Goal: Information Seeking & Learning: Learn about a topic

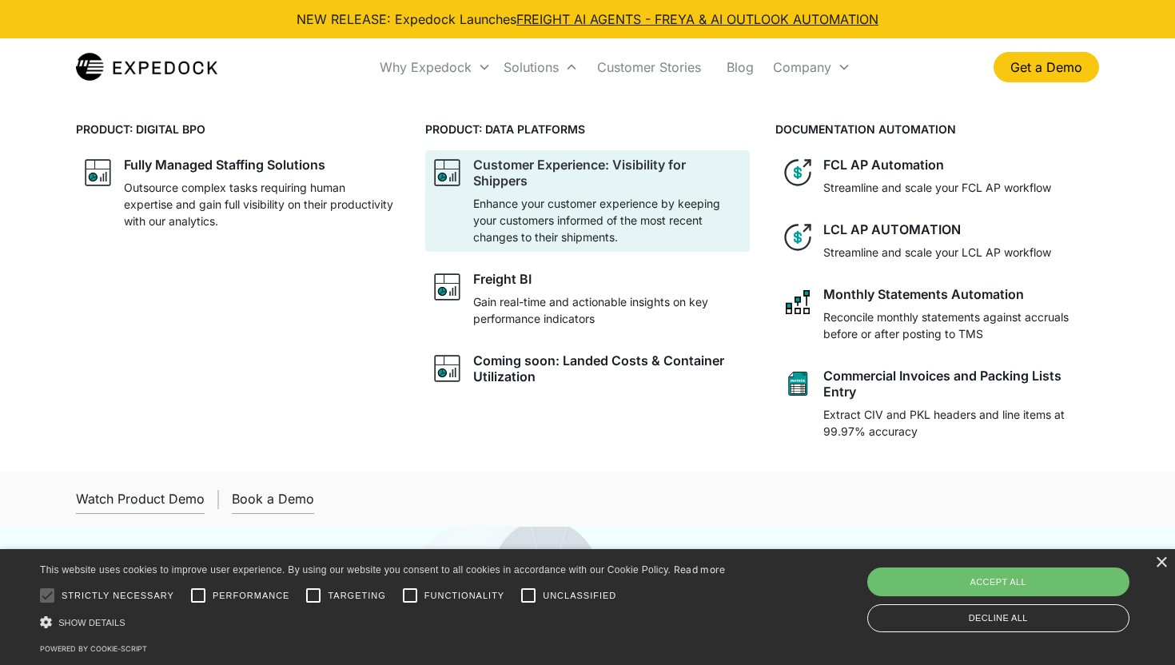
click at [631, 166] on div "Customer Experience: Visibility for Shippers" at bounding box center [607, 173] width 269 height 32
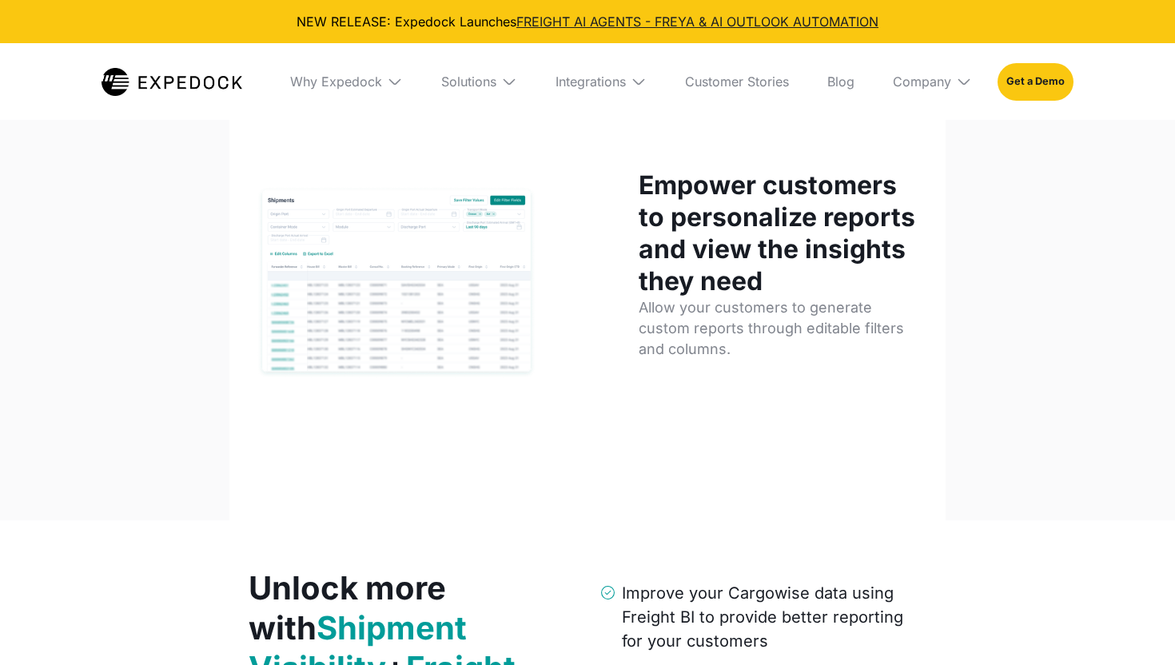
select select
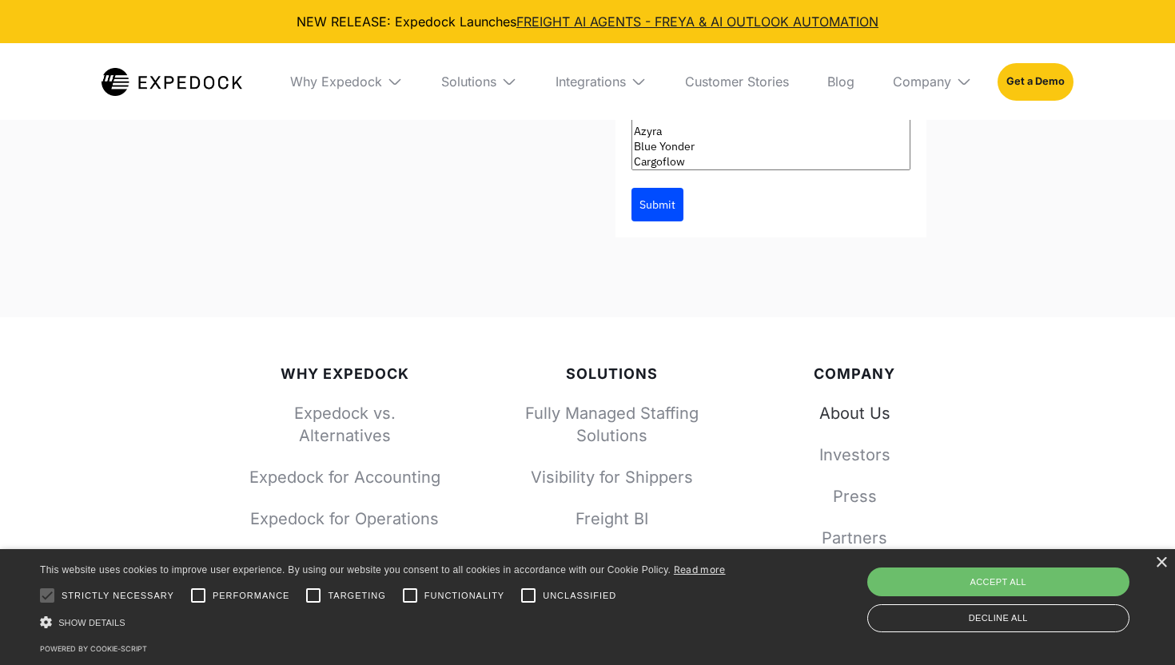
scroll to position [5020, 0]
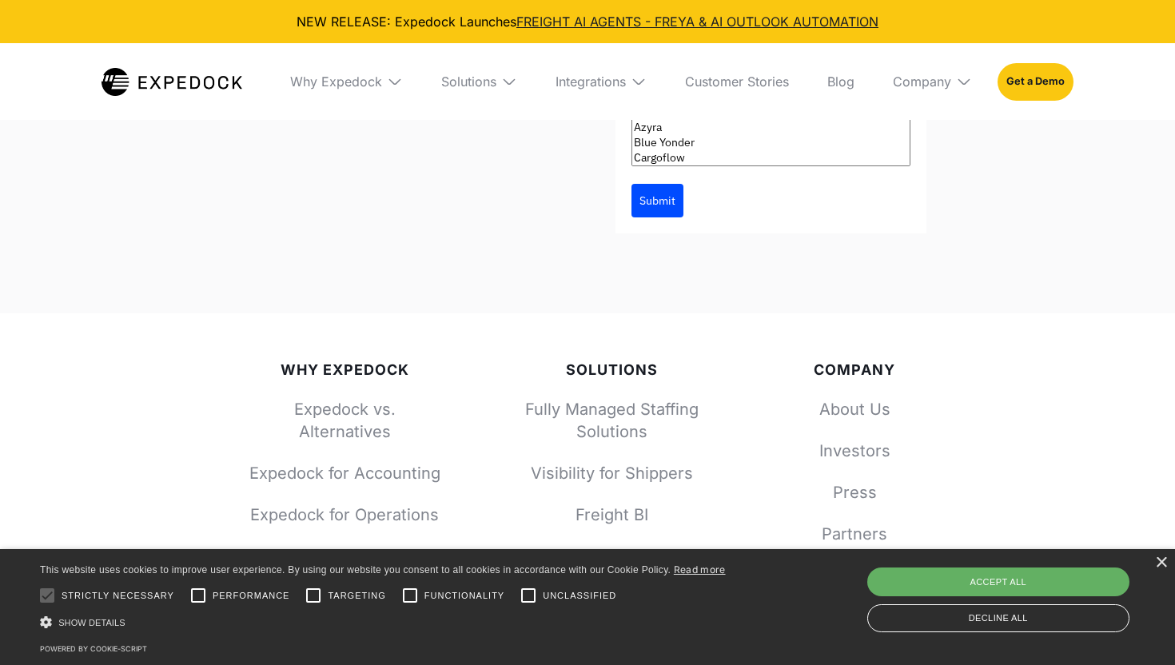
click at [1038, 575] on div "Accept all" at bounding box center [998, 582] width 263 height 29
checkbox input "true"
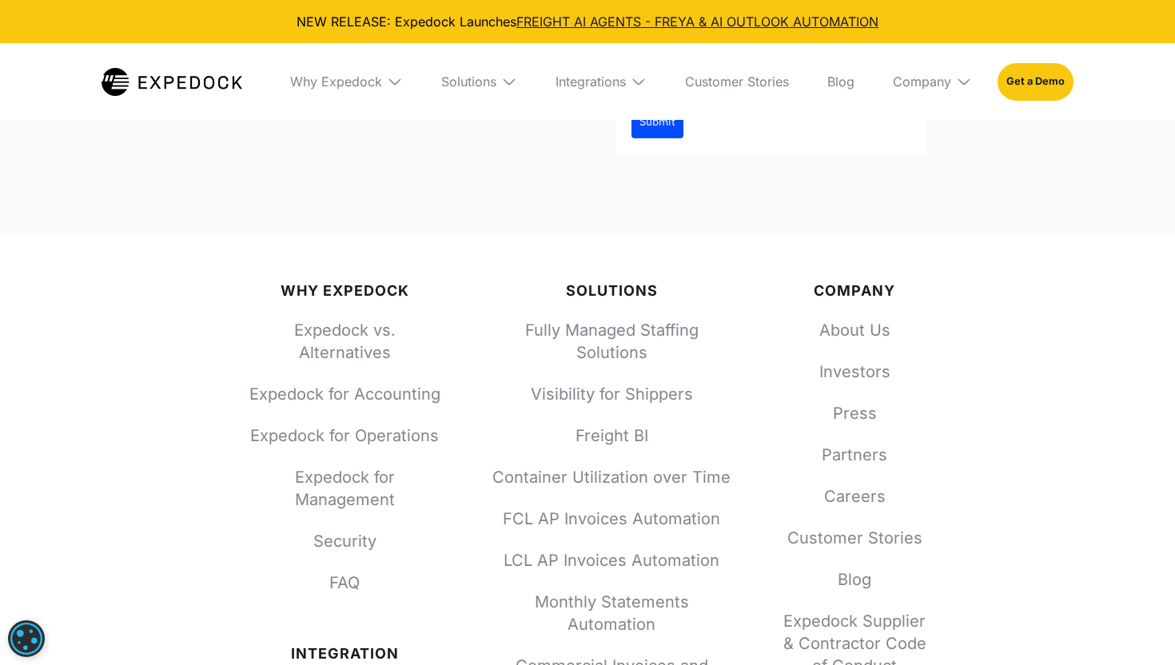
scroll to position [5129, 0]
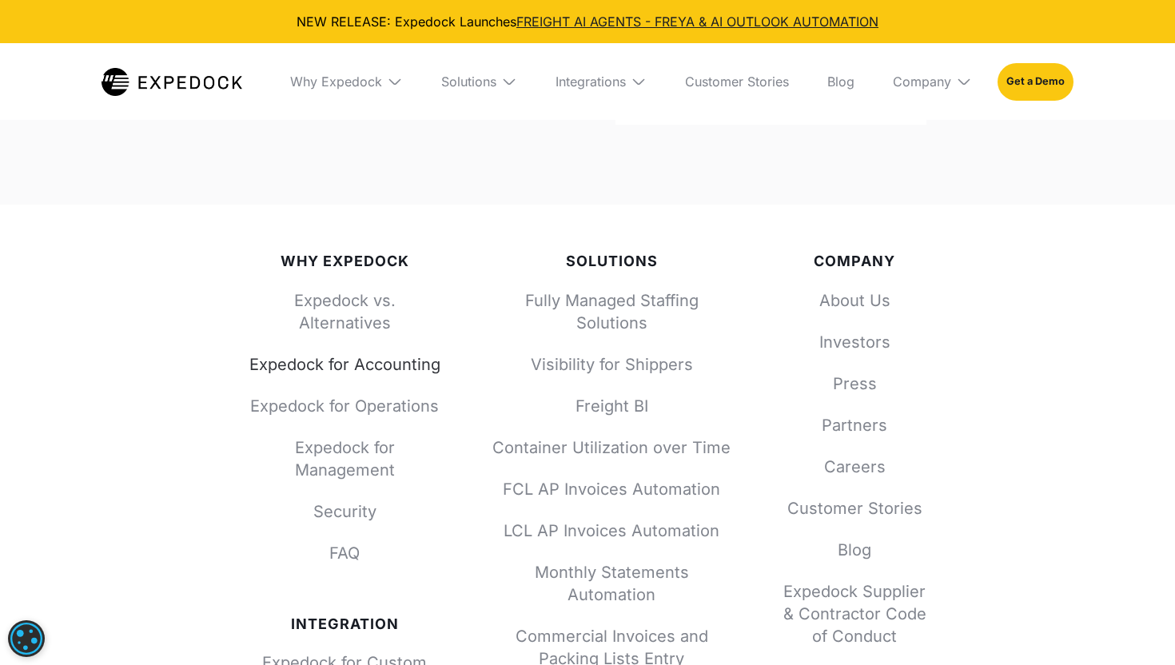
click at [345, 361] on link "Expedock for Accounting" at bounding box center [345, 364] width 192 height 22
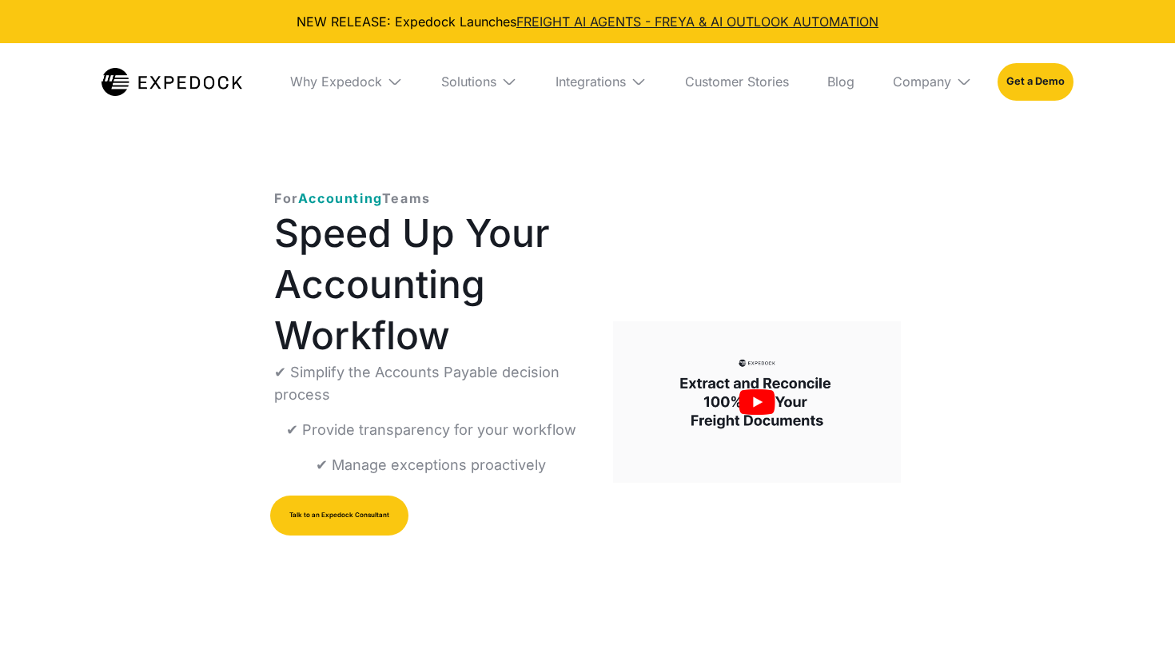
select select
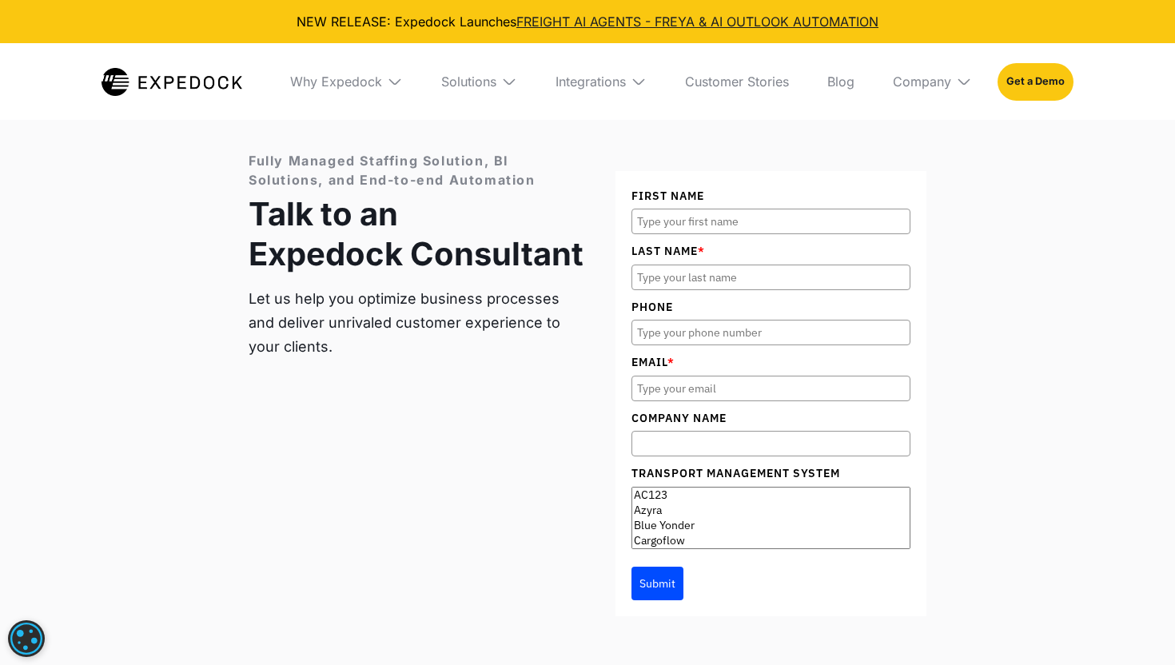
scroll to position [5497, 0]
